Goal: Information Seeking & Learning: Understand process/instructions

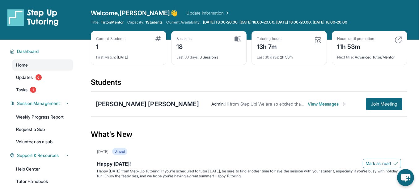
scroll to position [28, 0]
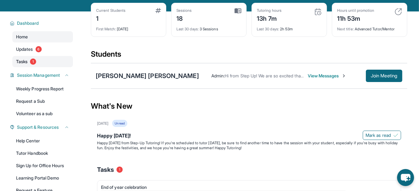
click at [57, 67] on link "Tasks 1" at bounding box center [42, 61] width 61 height 11
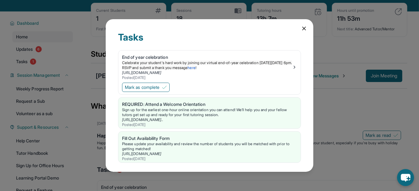
scroll to position [0, 0]
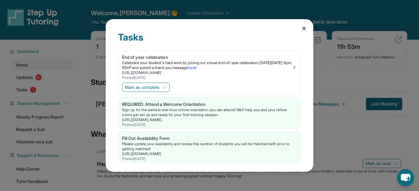
click at [306, 30] on icon at bounding box center [304, 28] width 3 height 3
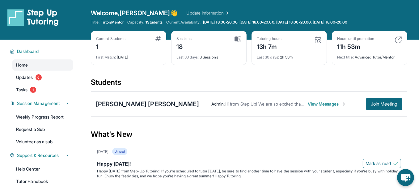
click at [382, 117] on div "[PERSON_NAME] [PERSON_NAME] Admin : Hi from Step Up! We are so excited that you…" at bounding box center [249, 103] width 317 height 25
click at [384, 110] on button "Join Meeting" at bounding box center [384, 104] width 36 height 12
click at [118, 108] on div "[PERSON_NAME] [PERSON_NAME]" at bounding box center [147, 104] width 103 height 9
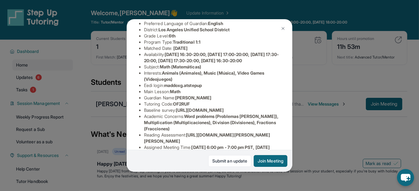
scroll to position [84, 0]
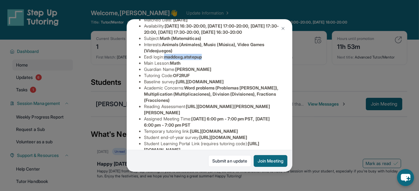
drag, startPoint x: 227, startPoint y: 102, endPoint x: 179, endPoint y: 104, distance: 48.0
click at [179, 60] on li "Eedi login : maddoxg.atstepup" at bounding box center [212, 57] width 136 height 6
copy span "maddoxg.atstepup"
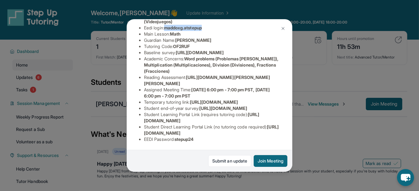
scroll to position [306, 0]
drag, startPoint x: 221, startPoint y: 126, endPoint x: 191, endPoint y: 128, distance: 30.1
click at [191, 136] on li "EEDI Password : stepup24" at bounding box center [212, 139] width 136 height 6
copy span "stepup24"
